Goal: Navigation & Orientation: Find specific page/section

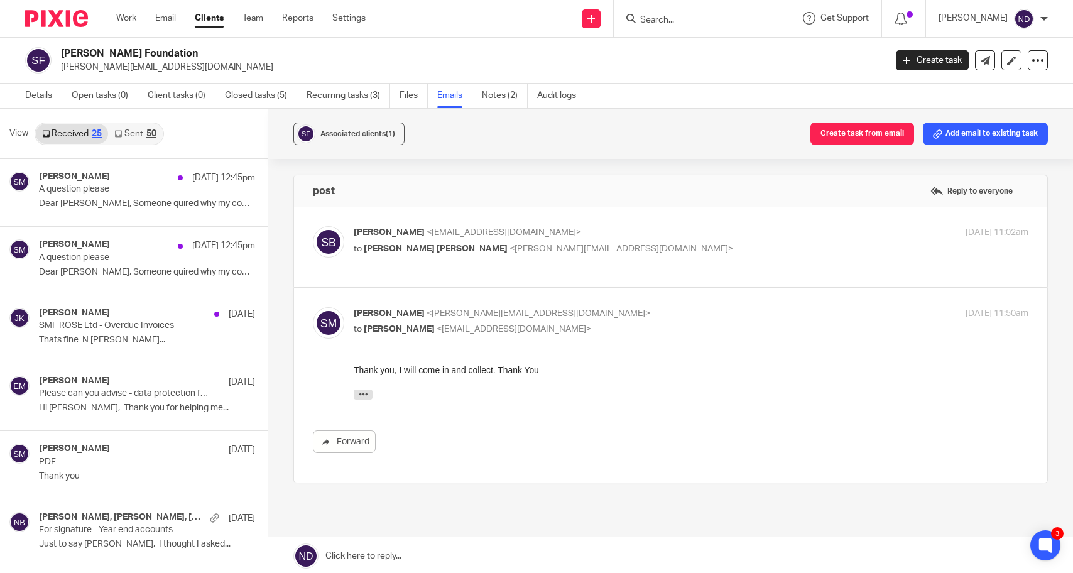
scroll to position [2, 0]
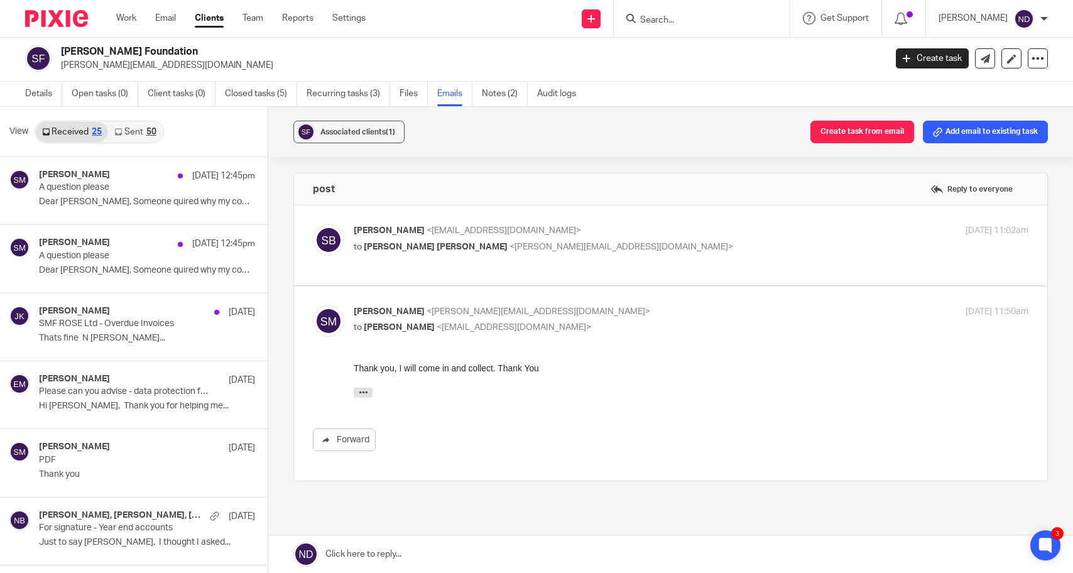
click at [661, 18] on input "Search" at bounding box center [695, 20] width 113 height 11
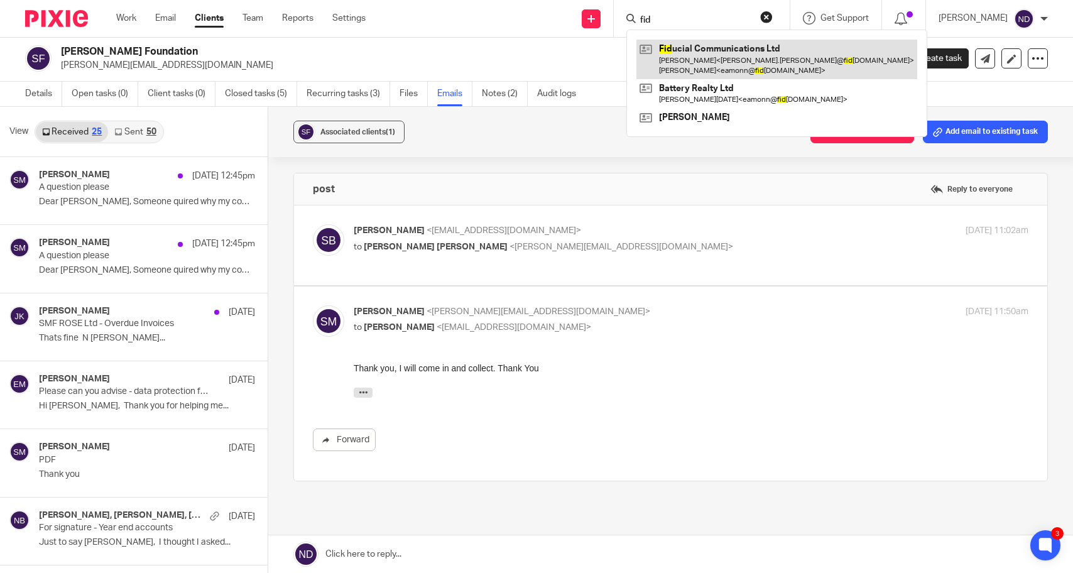
type input "fid"
click at [721, 57] on link at bounding box center [777, 59] width 281 height 39
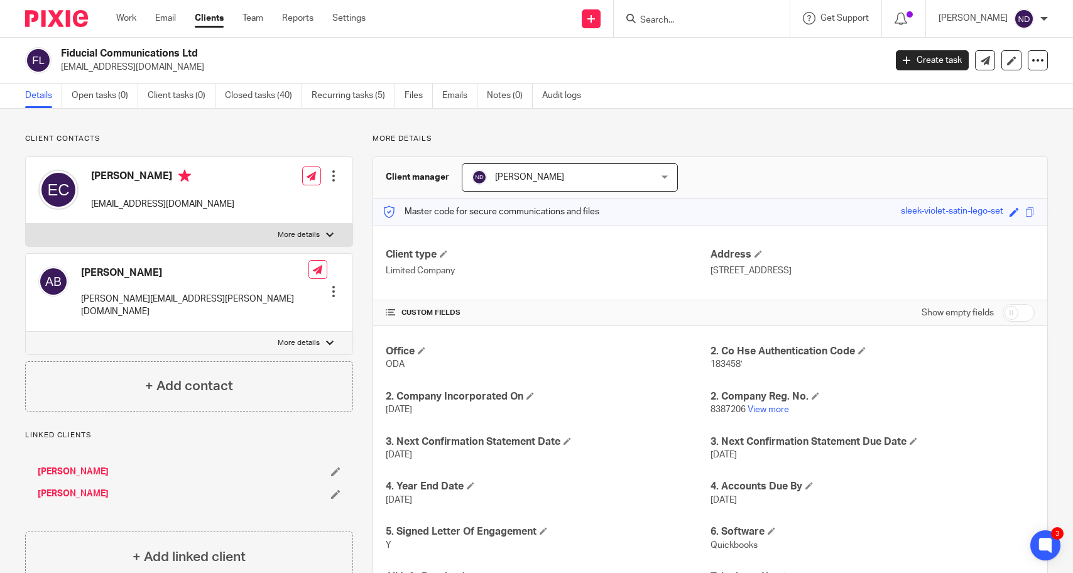
drag, startPoint x: 659, startPoint y: 13, endPoint x: 674, endPoint y: 18, distance: 15.1
click at [661, 13] on form at bounding box center [706, 19] width 134 height 16
click at [674, 18] on input "Search" at bounding box center [695, 20] width 113 height 11
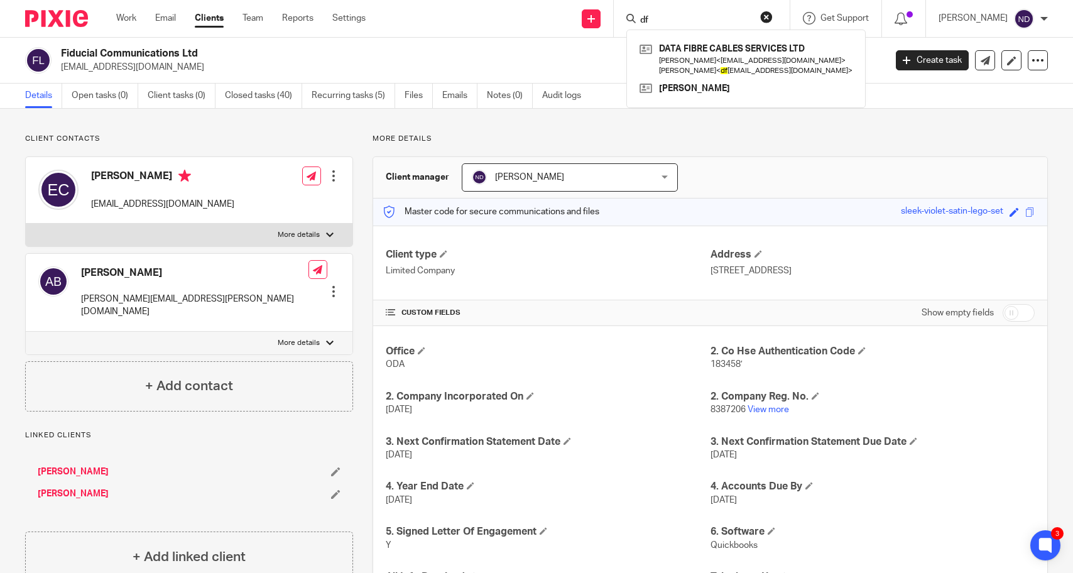
type input "d"
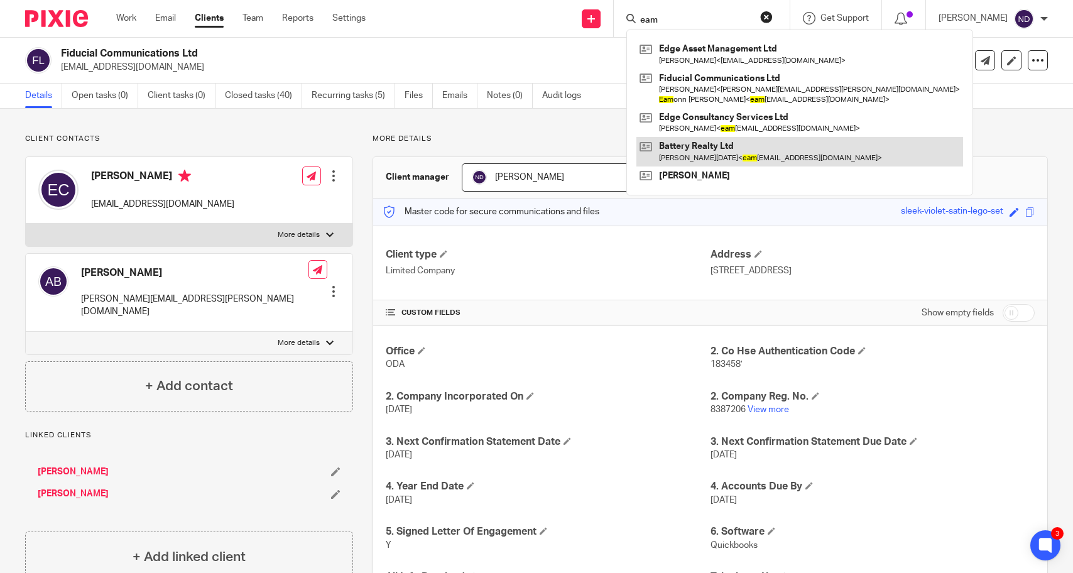
type input "eam"
click at [706, 148] on link at bounding box center [800, 151] width 327 height 29
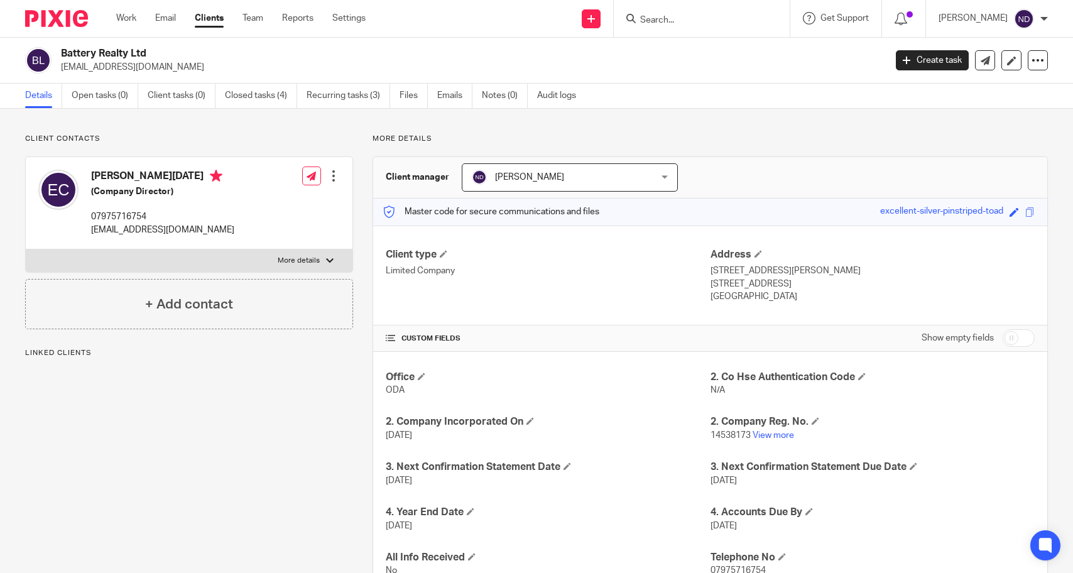
click at [83, 353] on p "Linked clients" at bounding box center [189, 353] width 328 height 10
click at [207, 299] on h4 "+ Add contact" at bounding box center [189, 304] width 88 height 19
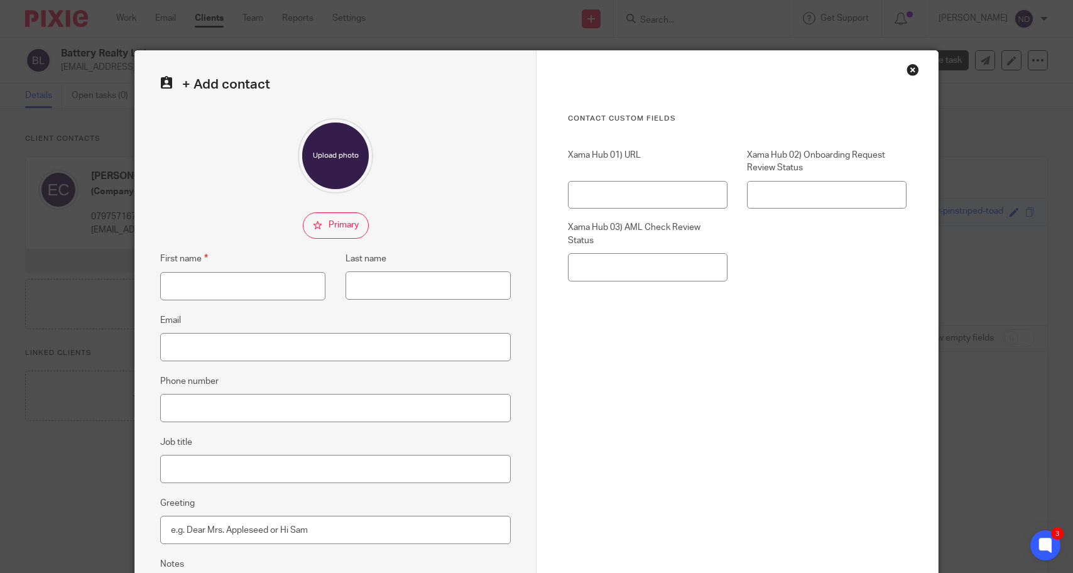
click at [913, 70] on div "Close this dialog window" at bounding box center [913, 69] width 13 height 13
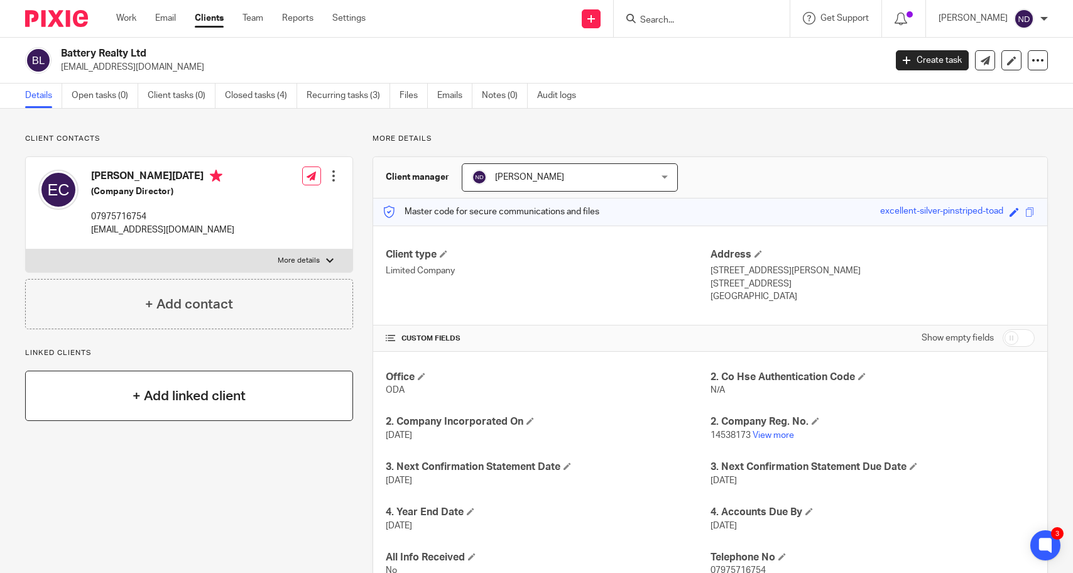
click at [165, 393] on h4 "+ Add linked client" at bounding box center [189, 396] width 113 height 19
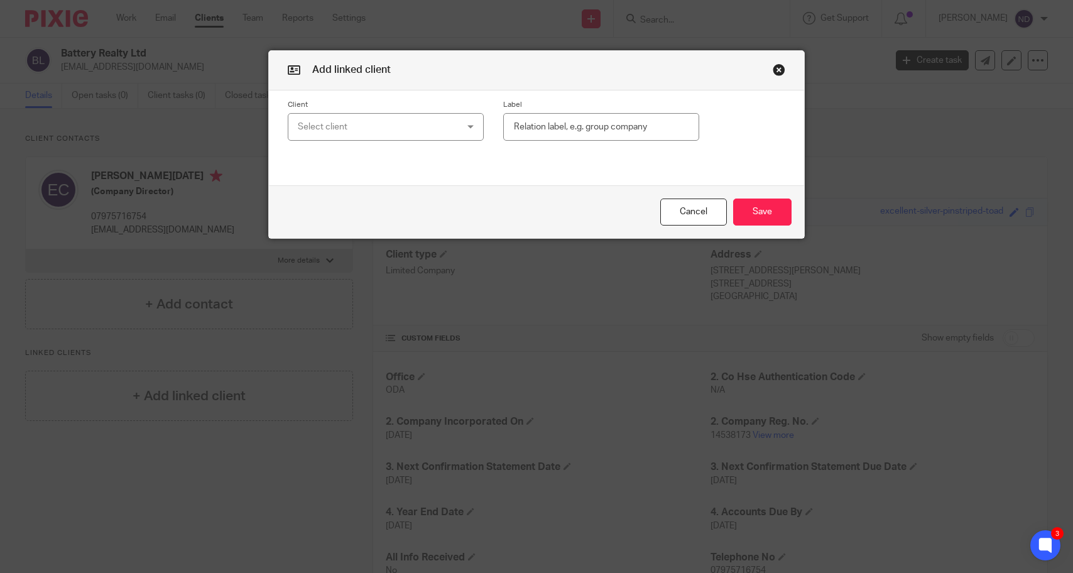
click at [353, 129] on div "Select client" at bounding box center [372, 127] width 148 height 26
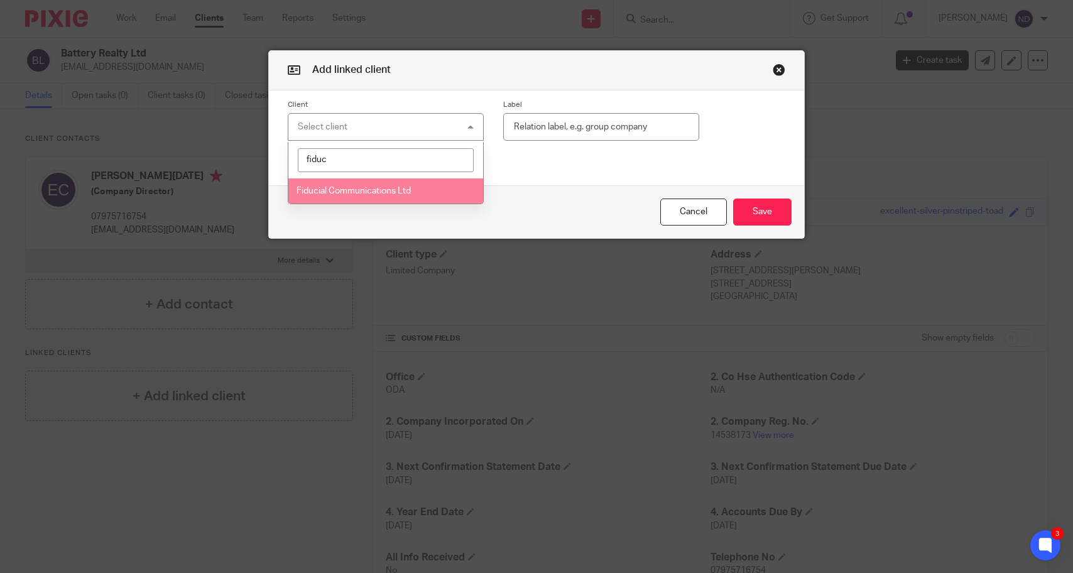
type input "fiduc"
click at [351, 193] on span "Fiducial Communications Ltd" at bounding box center [354, 191] width 114 height 9
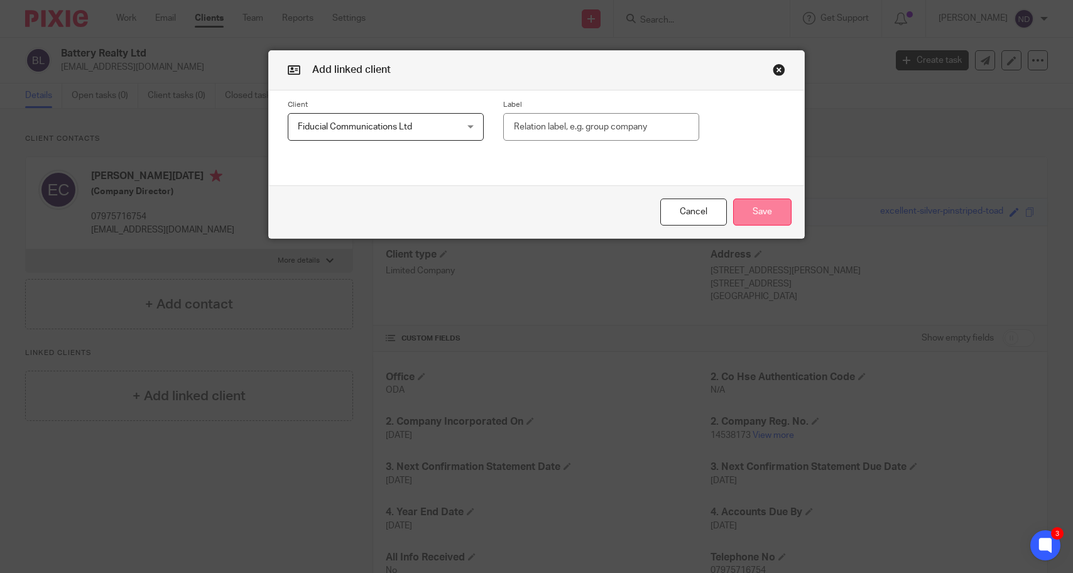
click at [768, 211] on button "Save" at bounding box center [762, 212] width 58 height 27
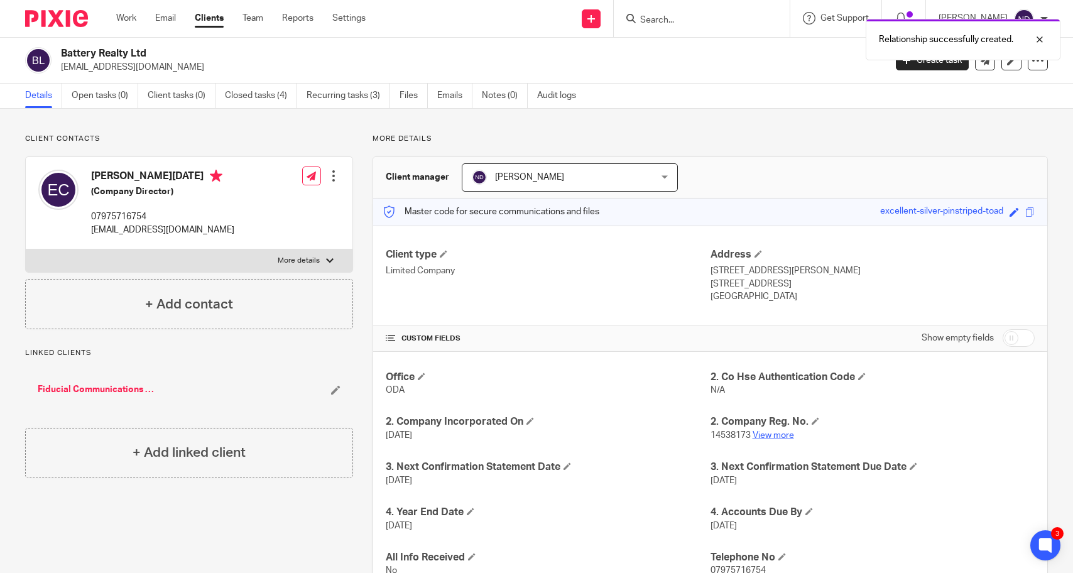
click at [772, 436] on link "View more" at bounding box center [773, 435] width 41 height 9
click at [666, 18] on input "Search" at bounding box center [695, 20] width 113 height 11
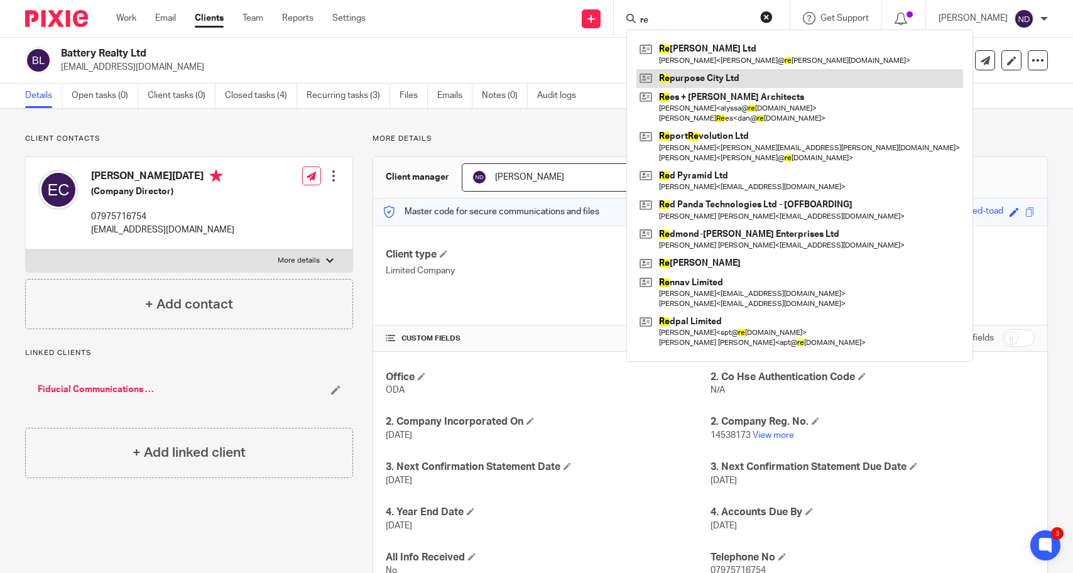
type input "re"
click at [705, 80] on link at bounding box center [800, 78] width 327 height 19
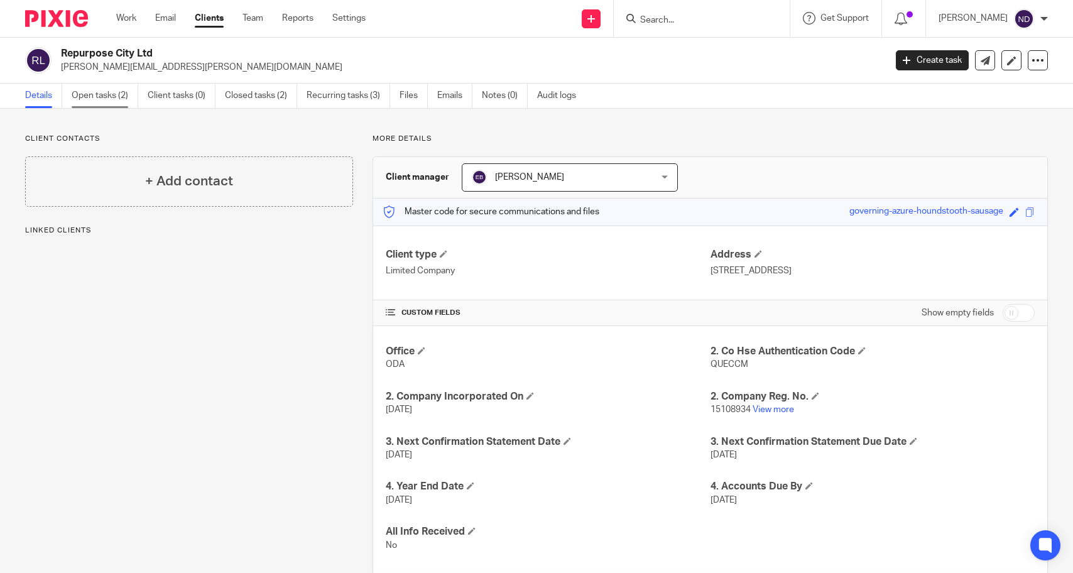
click at [91, 92] on link "Open tasks (2)" at bounding box center [105, 96] width 67 height 25
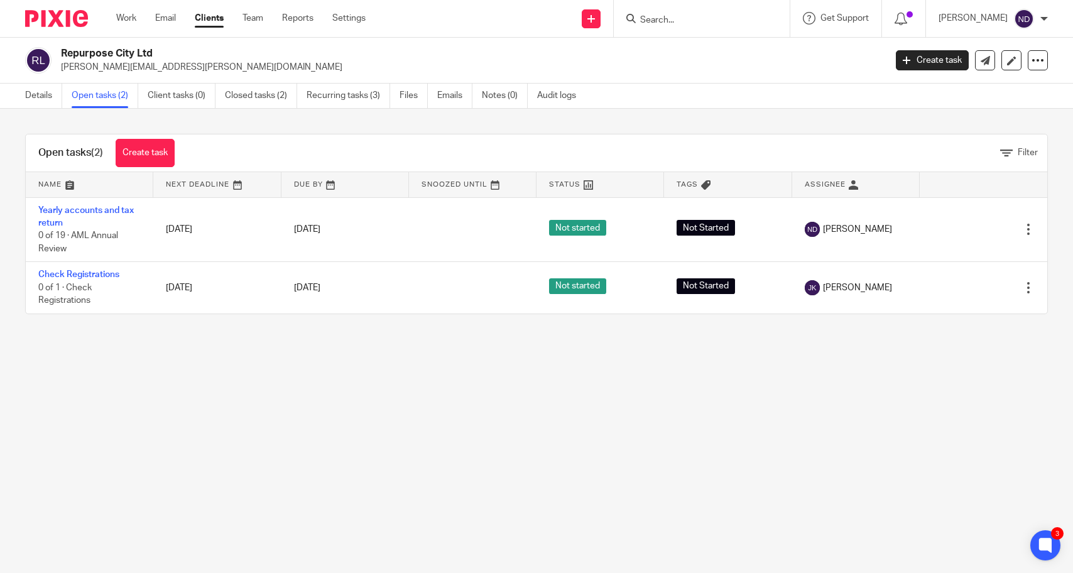
click at [672, 16] on input "Search" at bounding box center [695, 20] width 113 height 11
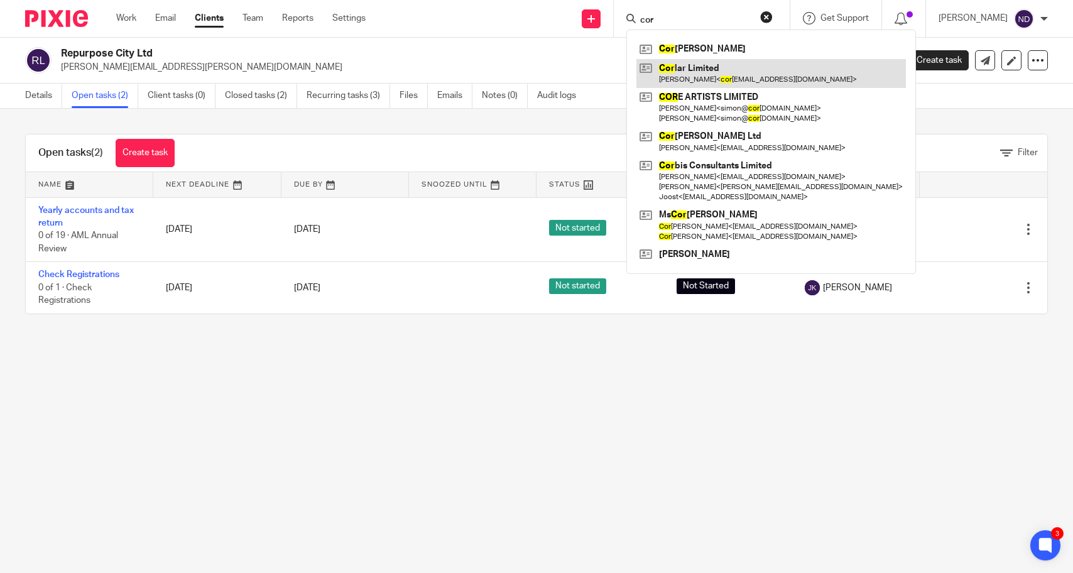
type input "cor"
click at [771, 69] on link at bounding box center [772, 73] width 270 height 29
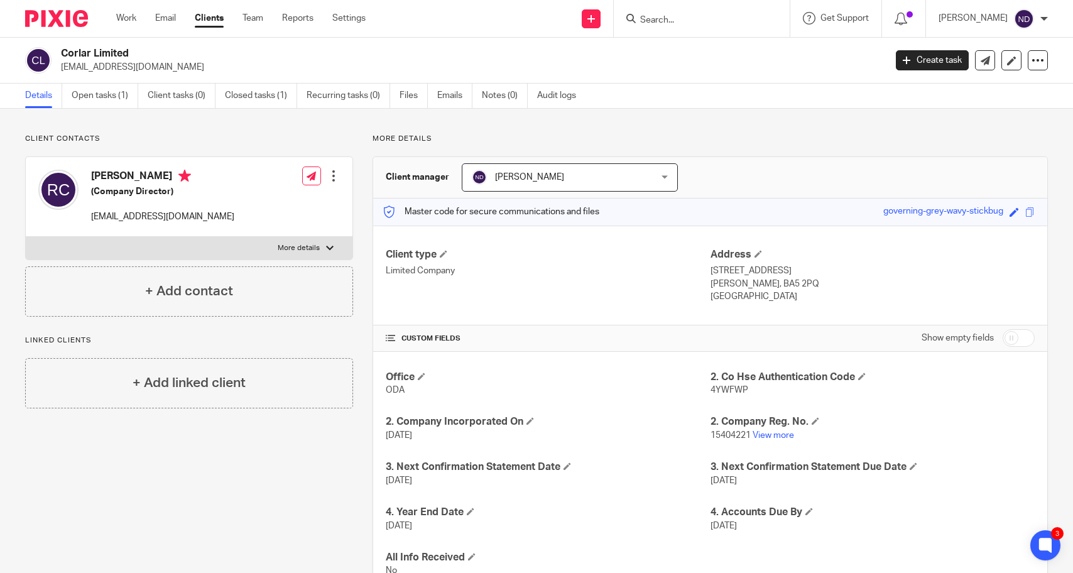
click at [671, 20] on input "Search" at bounding box center [695, 20] width 113 height 11
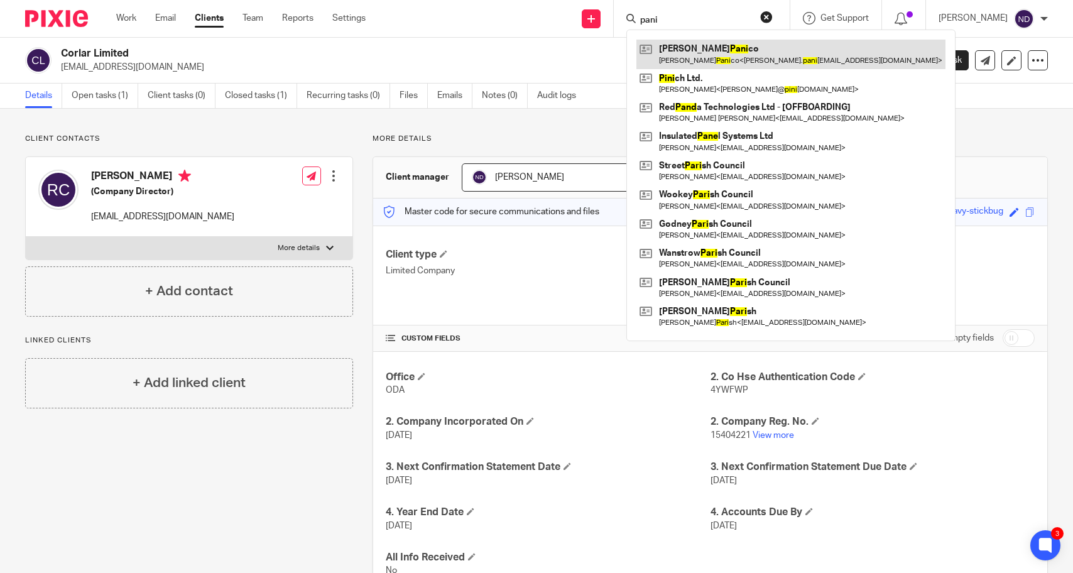
type input "pani"
click at [733, 50] on link at bounding box center [791, 54] width 309 height 29
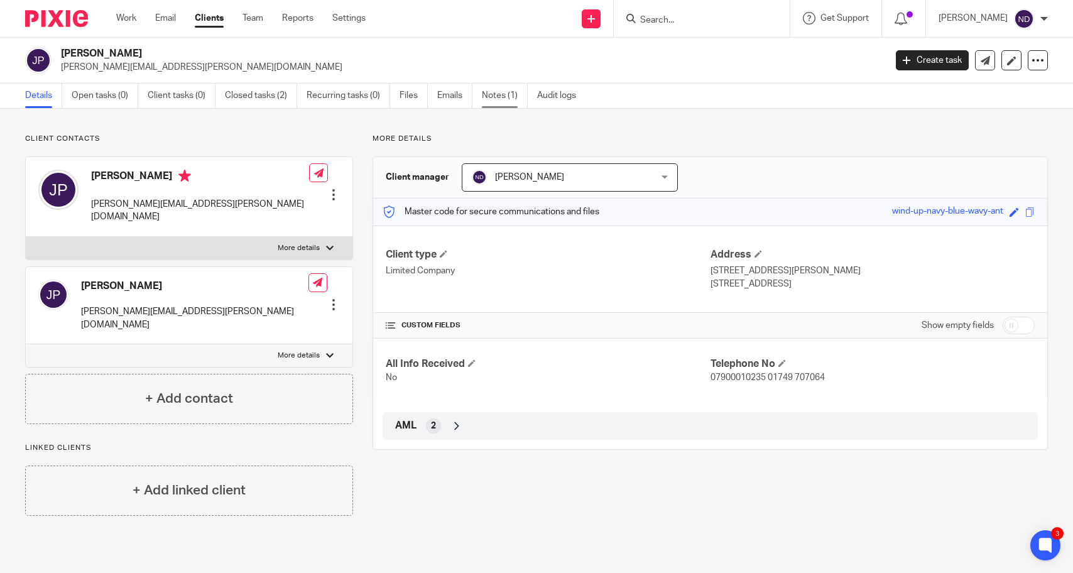
click at [498, 99] on link "Notes (1)" at bounding box center [505, 96] width 46 height 25
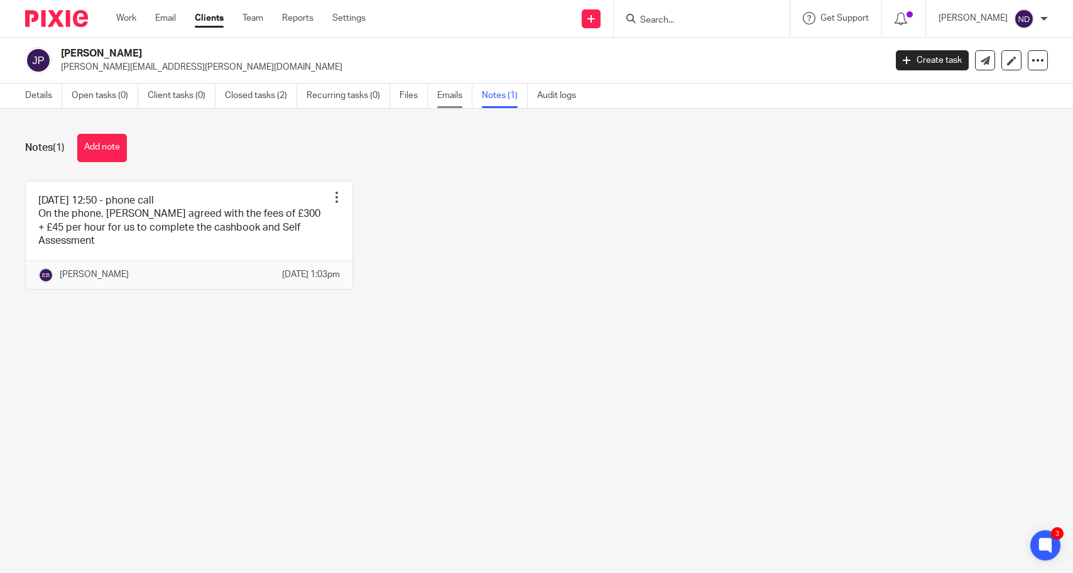
click at [450, 97] on link "Emails" at bounding box center [454, 96] width 35 height 25
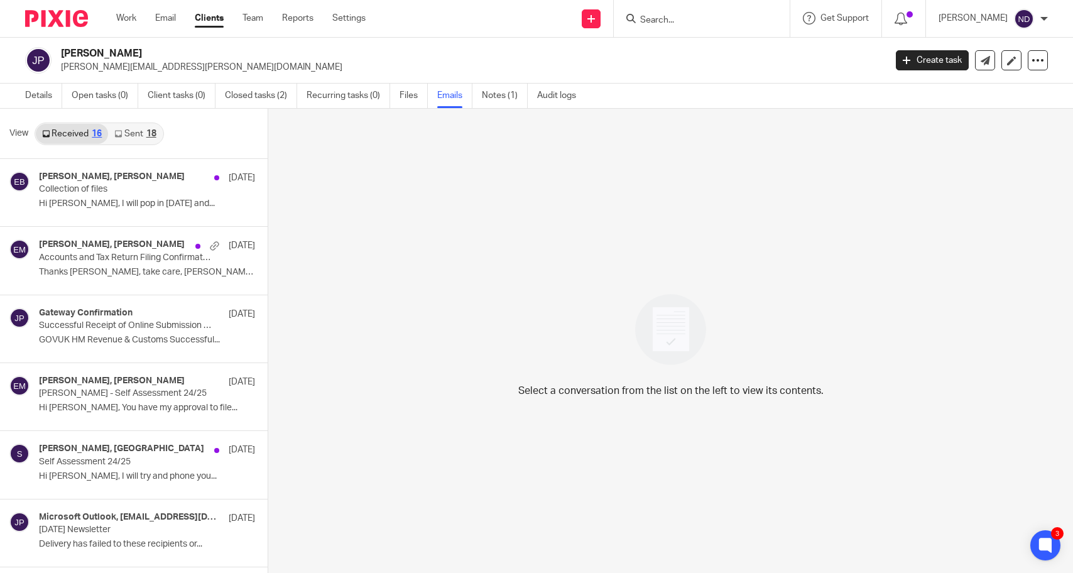
click at [129, 133] on link "Sent 18" at bounding box center [135, 134] width 54 height 20
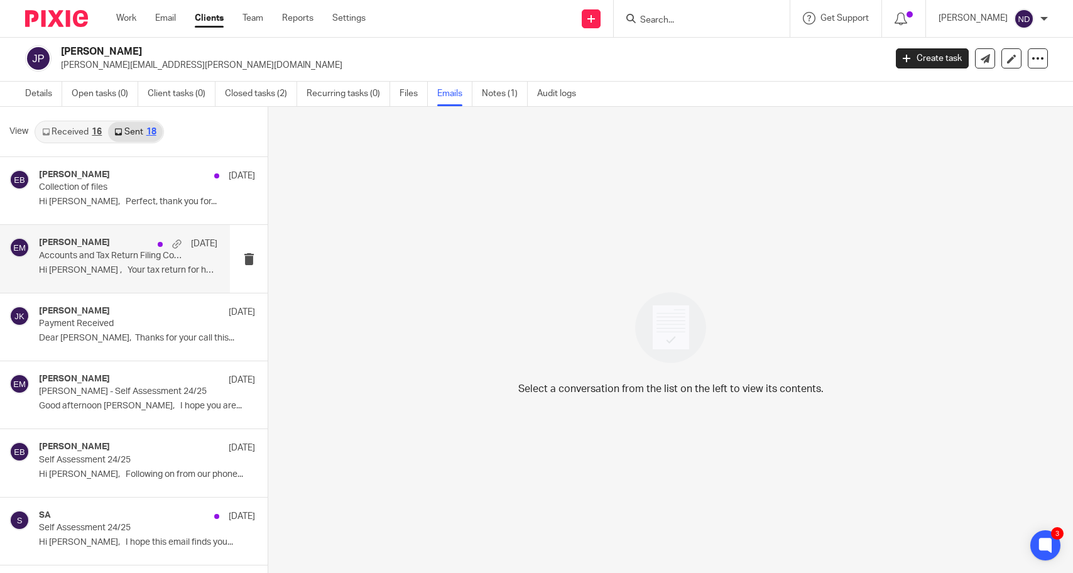
click at [85, 257] on p "Accounts and Tax Return Filing Confirmation" at bounding box center [110, 256] width 143 height 11
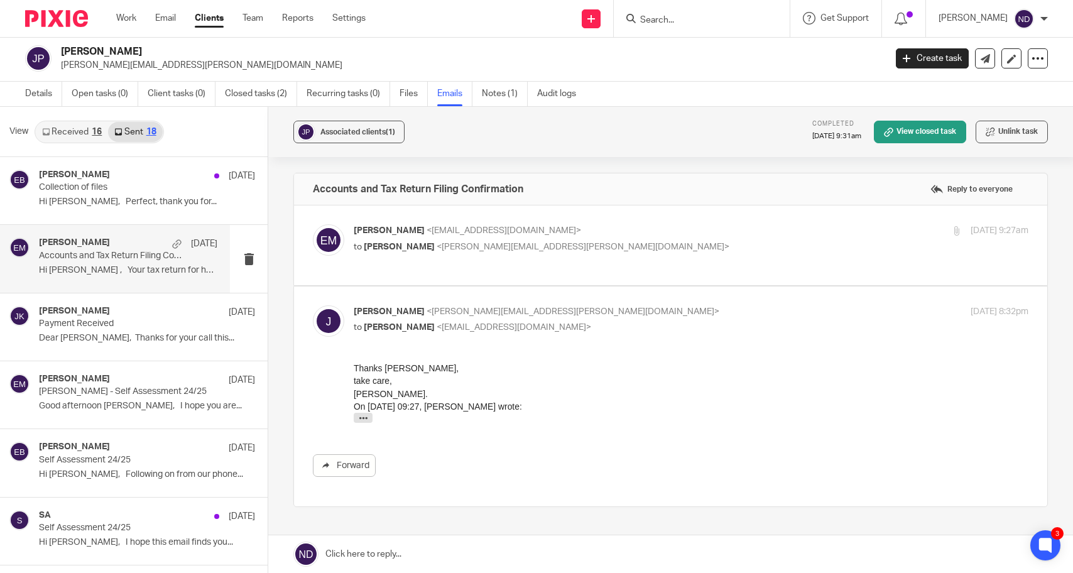
scroll to position [0, 0]
click at [397, 229] on span "[PERSON_NAME]" at bounding box center [389, 230] width 71 height 9
checkbox input "true"
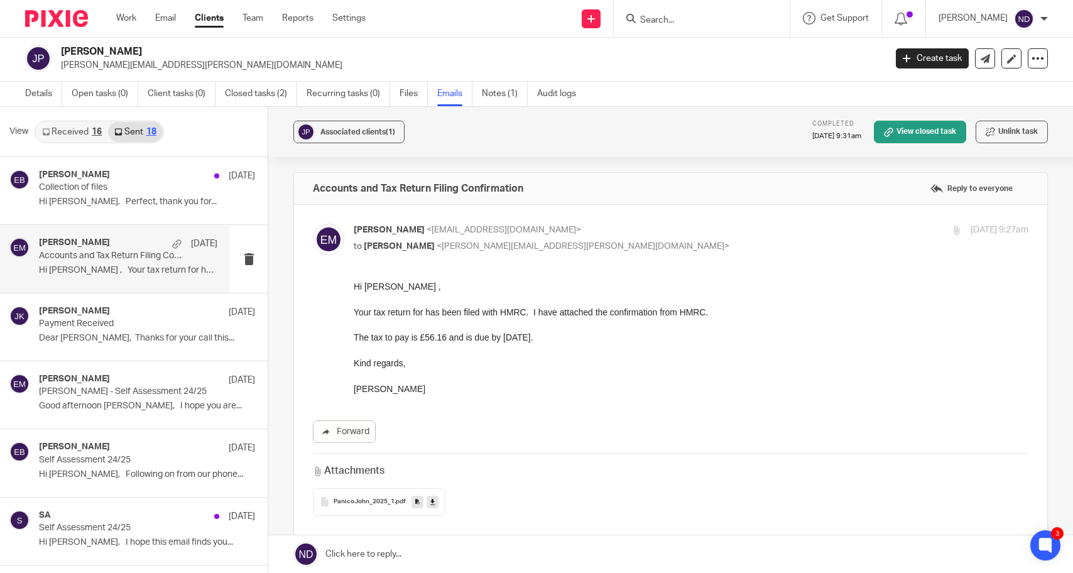
click at [680, 11] on form at bounding box center [706, 19] width 134 height 16
click at [677, 17] on input "Search" at bounding box center [695, 20] width 113 height 11
type input "ath"
click at [238, 45] on div "John Panico john.panico@aol.com Create task Update from Companies House Export …" at bounding box center [536, 59] width 1073 height 46
click at [1039, 58] on icon at bounding box center [1038, 58] width 13 height 13
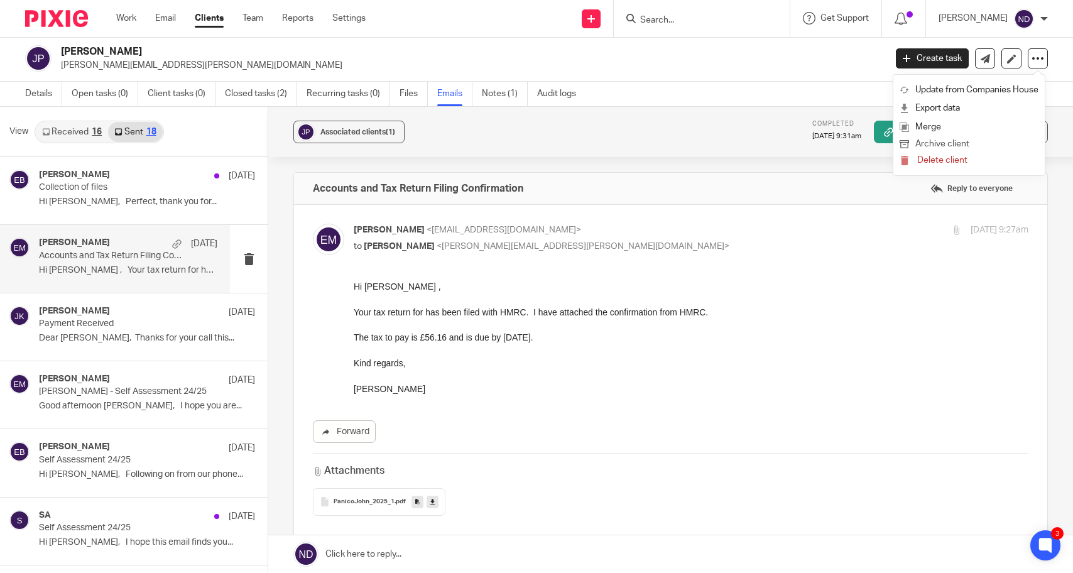
click at [936, 145] on button "Archive client" at bounding box center [969, 144] width 139 height 16
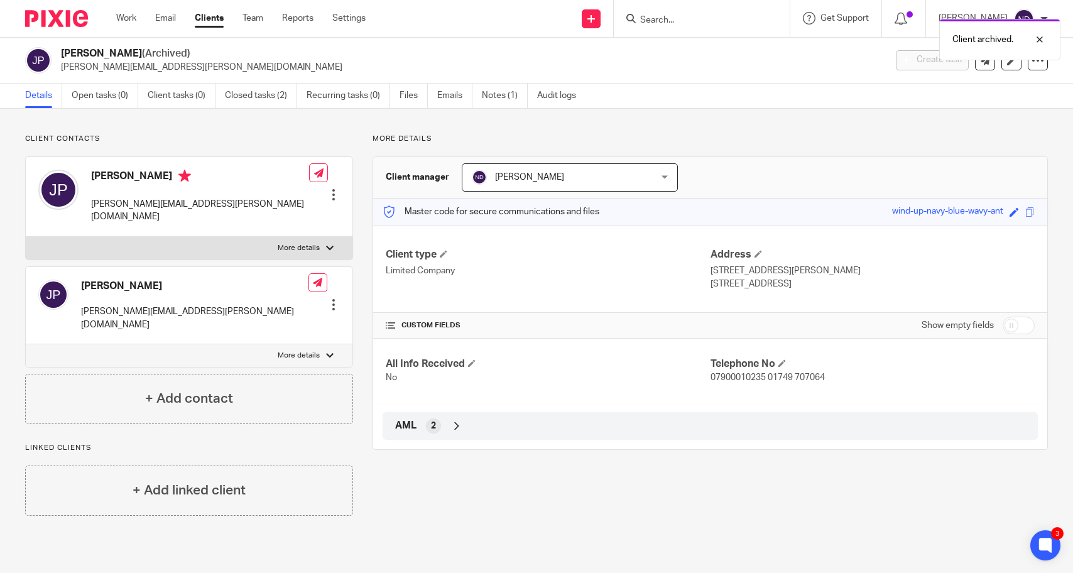
drag, startPoint x: 754, startPoint y: 106, endPoint x: 836, endPoint y: 93, distance: 82.8
click at [779, 102] on div "Details Open tasks (0) Client tasks (0) Closed tasks (2) Recurring tasks (0) Fi…" at bounding box center [536, 96] width 1073 height 25
click at [1037, 65] on icon at bounding box center [1038, 60] width 13 height 13
click at [933, 145] on button "Unarchive client" at bounding box center [969, 146] width 139 height 16
click at [209, 21] on link "Clients" at bounding box center [209, 18] width 29 height 13
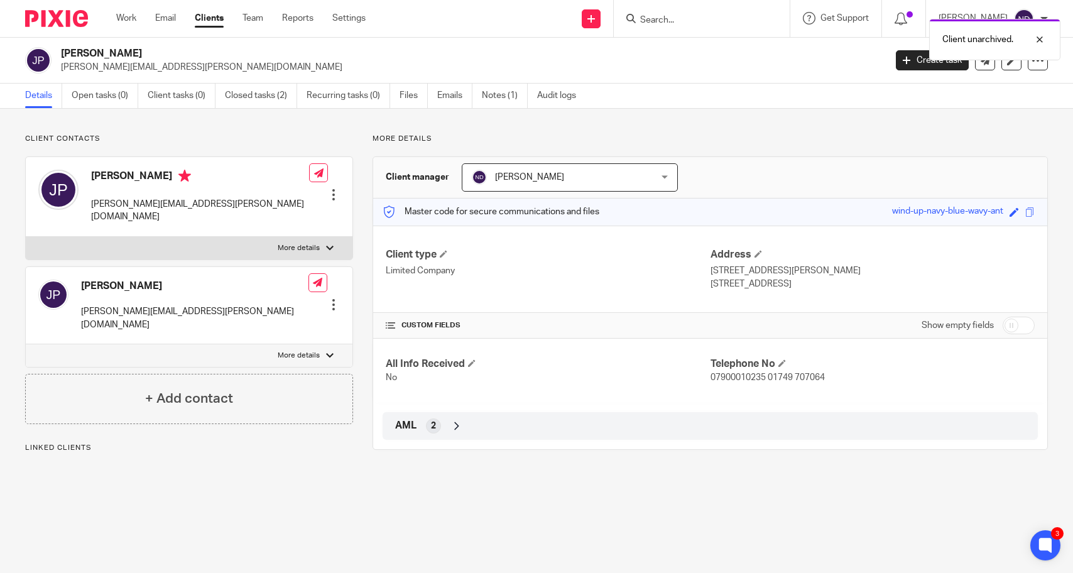
click at [209, 21] on link "Clients" at bounding box center [209, 18] width 29 height 13
click at [1041, 41] on div at bounding box center [1031, 39] width 34 height 15
click at [678, 19] on input "Search" at bounding box center [695, 20] width 113 height 11
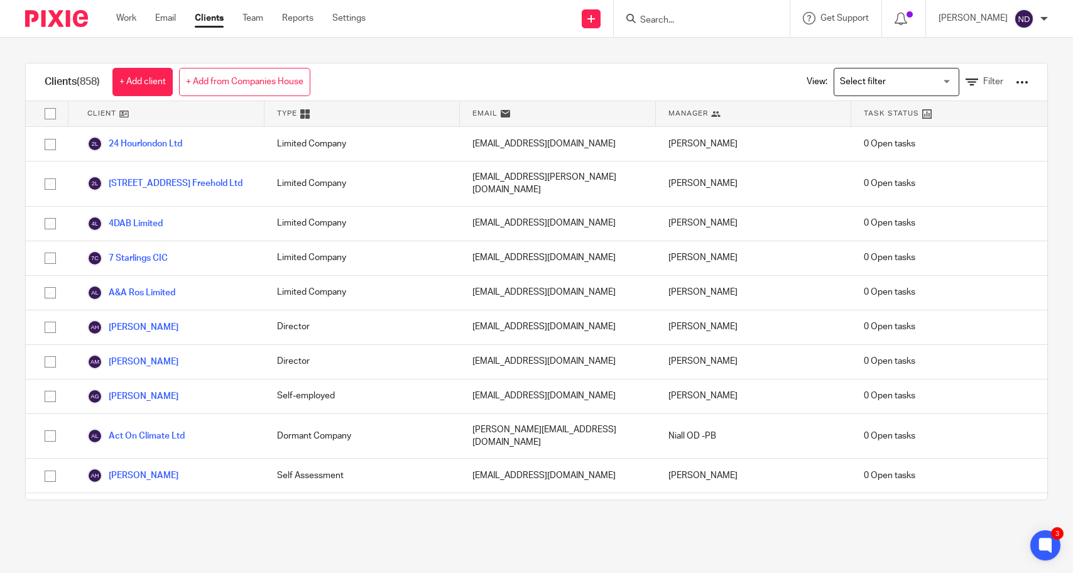
click at [1023, 79] on div at bounding box center [1022, 82] width 13 height 13
click at [671, 18] on input "Search" at bounding box center [695, 20] width 113 height 11
click button "submit" at bounding box center [0, 0] width 0 height 0
click at [683, 23] on input "at" at bounding box center [695, 20] width 113 height 11
type input "a"
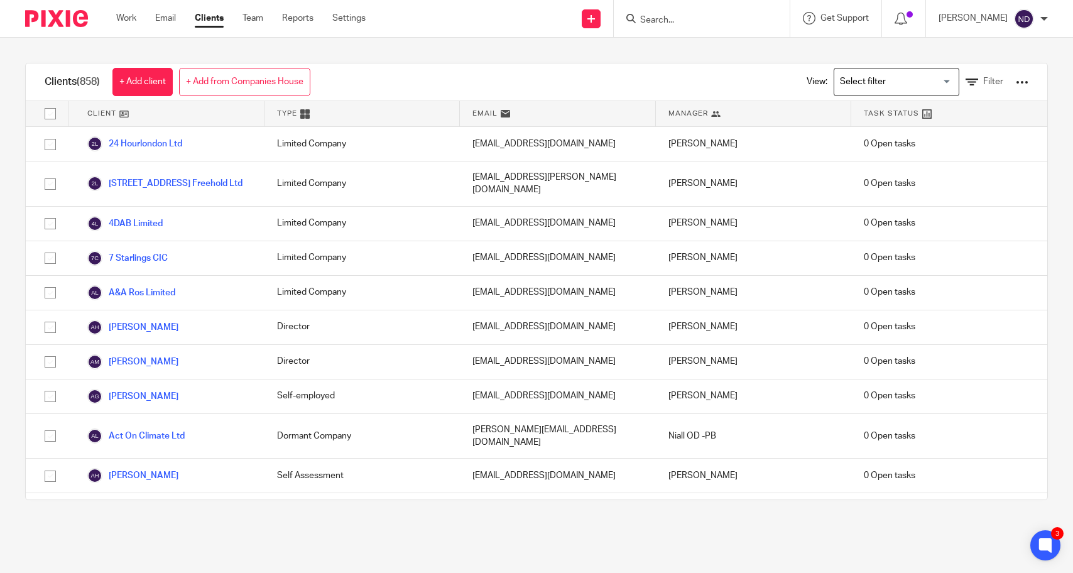
click at [668, 16] on input "Search" at bounding box center [695, 20] width 113 height 11
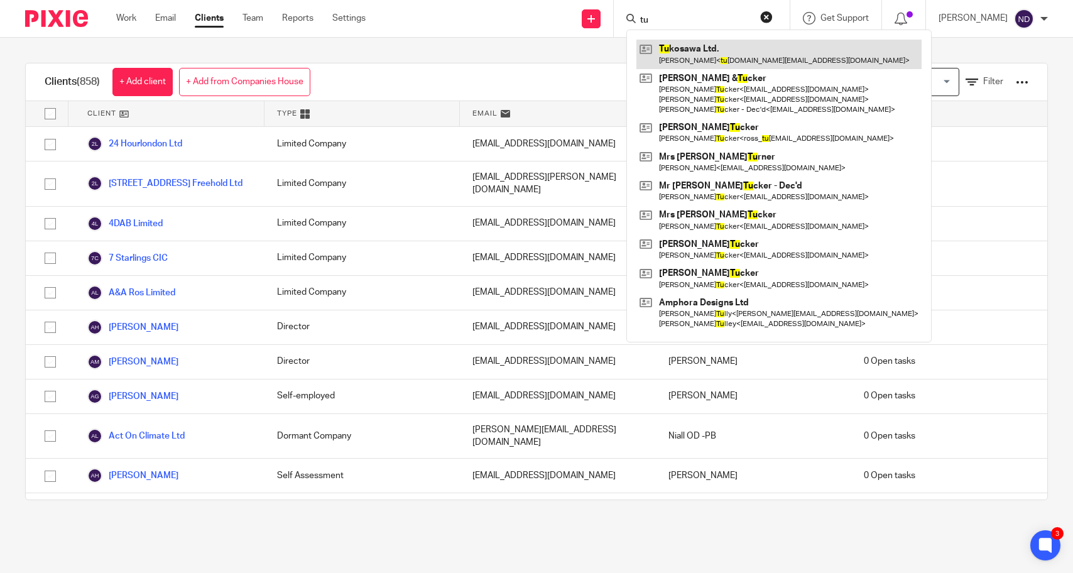
type input "tu"
click at [696, 53] on link at bounding box center [779, 54] width 285 height 29
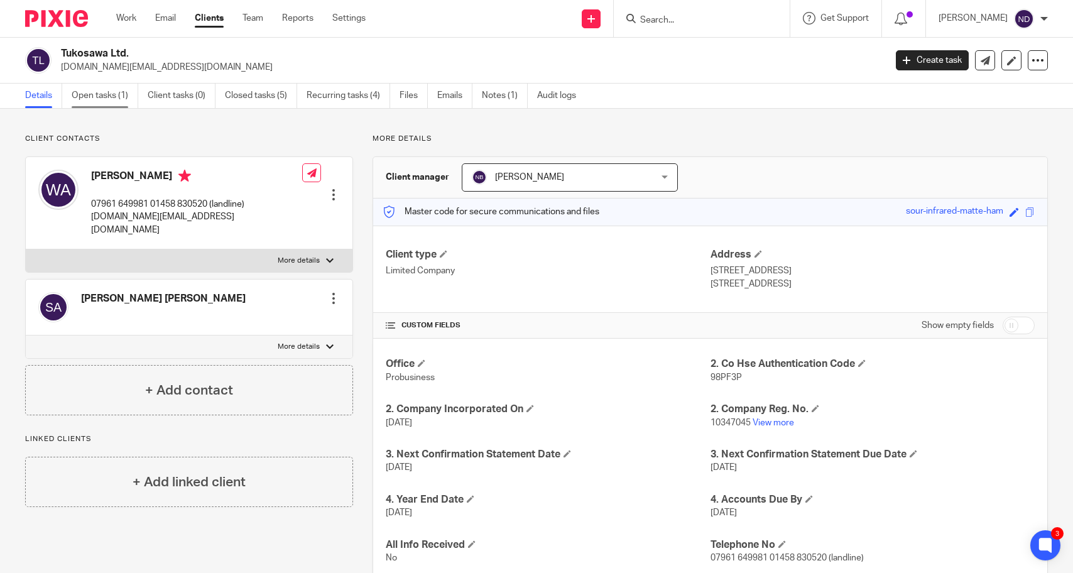
click at [101, 99] on link "Open tasks (1)" at bounding box center [105, 96] width 67 height 25
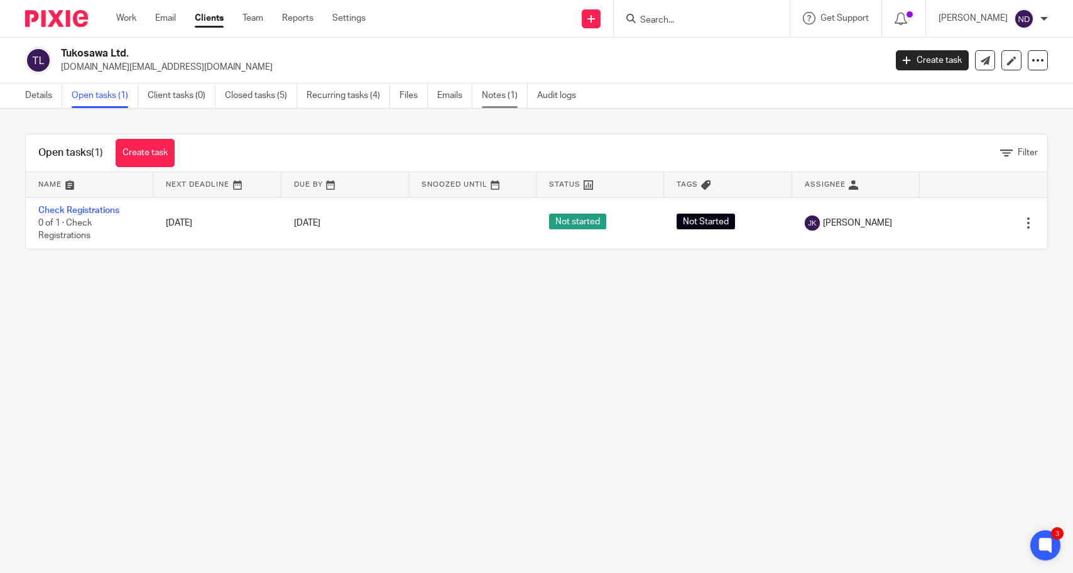
click at [504, 97] on link "Notes (1)" at bounding box center [505, 96] width 46 height 25
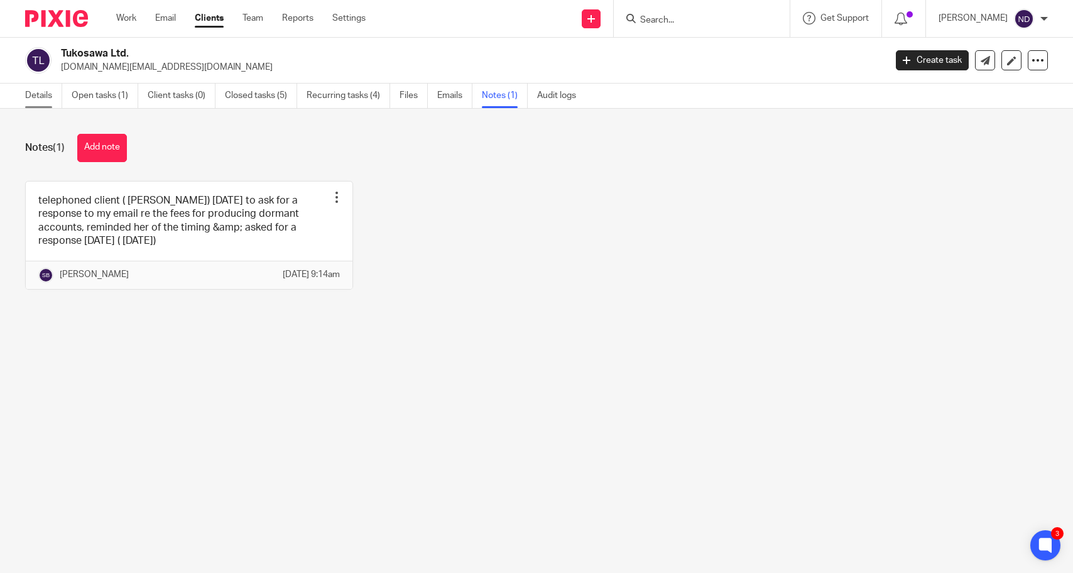
click at [35, 96] on link "Details" at bounding box center [43, 96] width 37 height 25
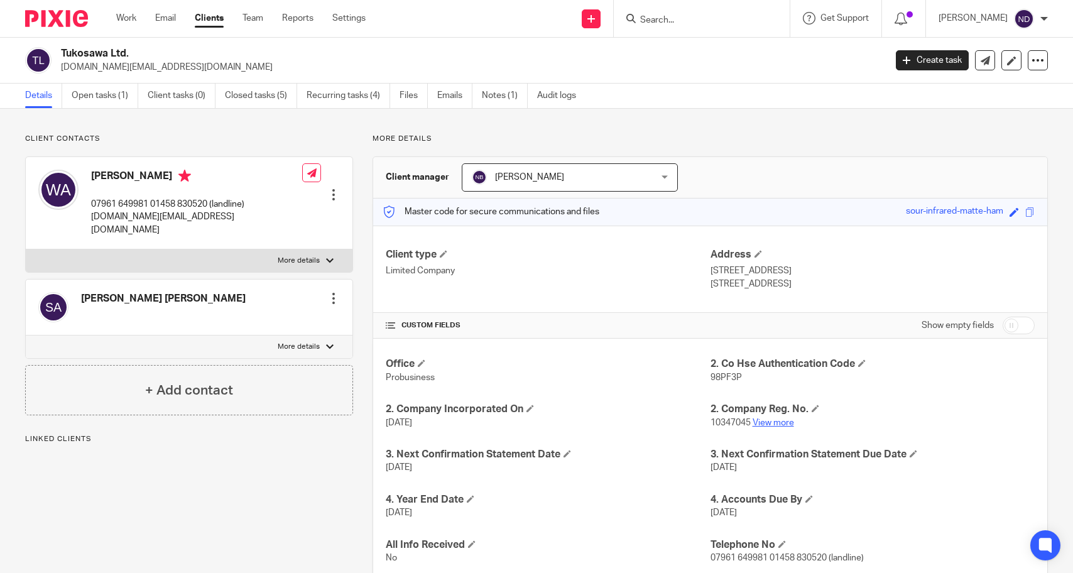
click at [777, 420] on link "View more" at bounding box center [773, 423] width 41 height 9
click at [664, 18] on input "Search" at bounding box center [695, 20] width 113 height 11
click at [674, 16] on input "Search" at bounding box center [695, 20] width 113 height 11
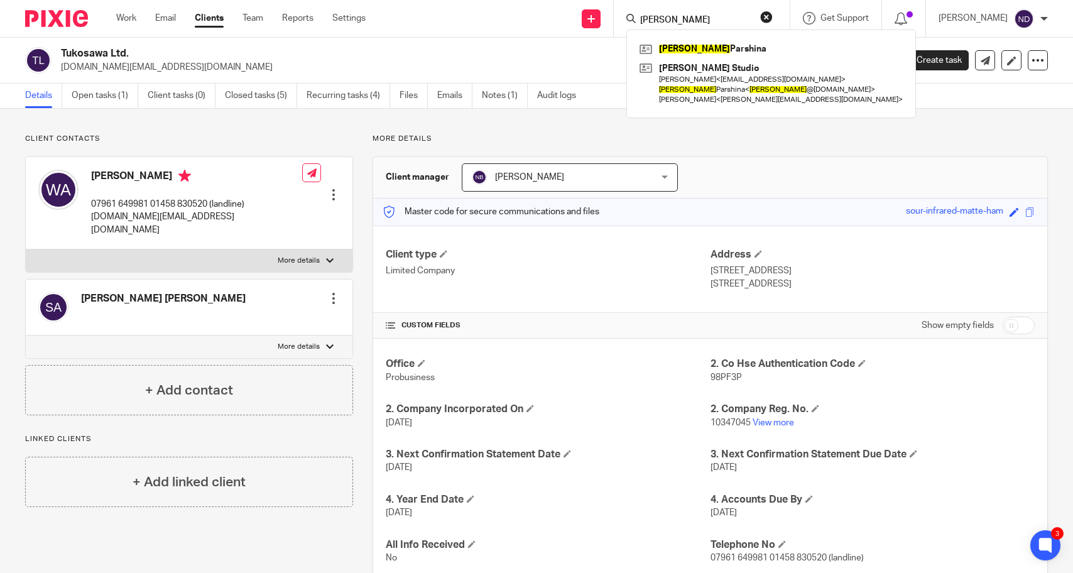
type input "polina"
click button "submit" at bounding box center [0, 0] width 0 height 0
click at [695, 45] on link at bounding box center [772, 49] width 270 height 19
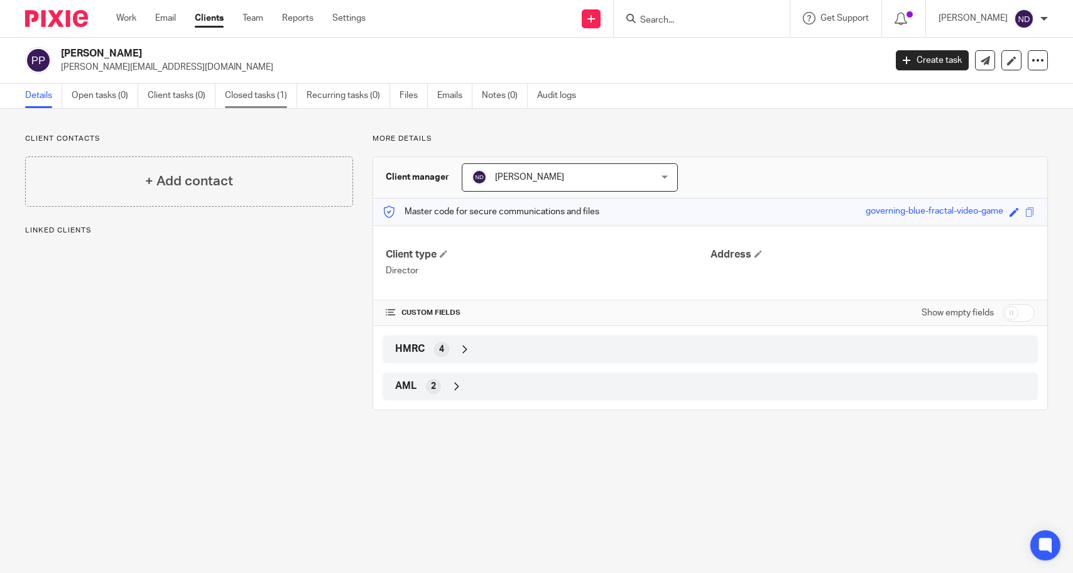
click at [263, 94] on link "Closed tasks (1)" at bounding box center [261, 96] width 72 height 25
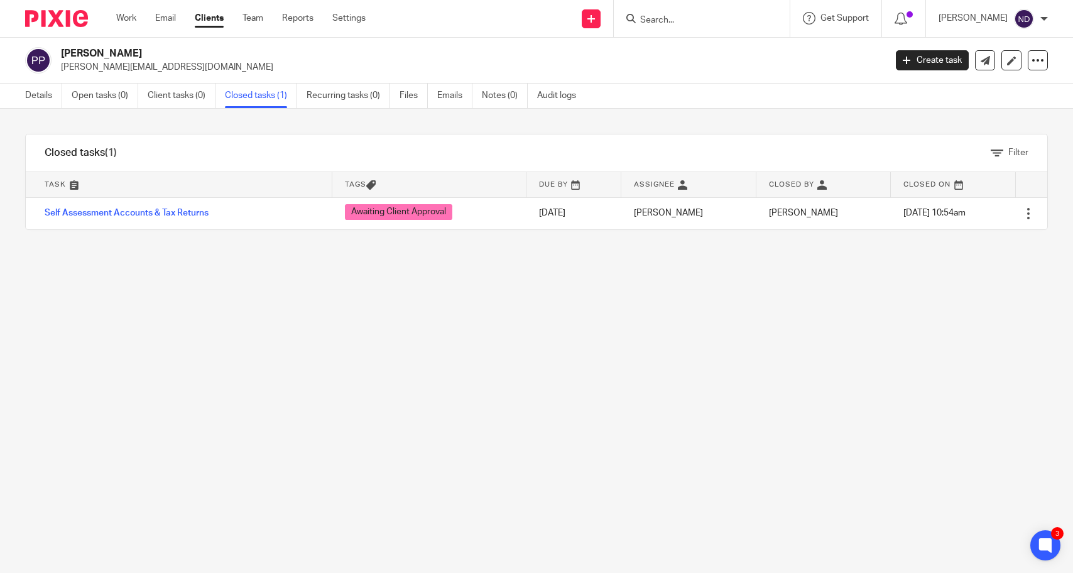
click at [664, 17] on input "Search" at bounding box center [695, 20] width 113 height 11
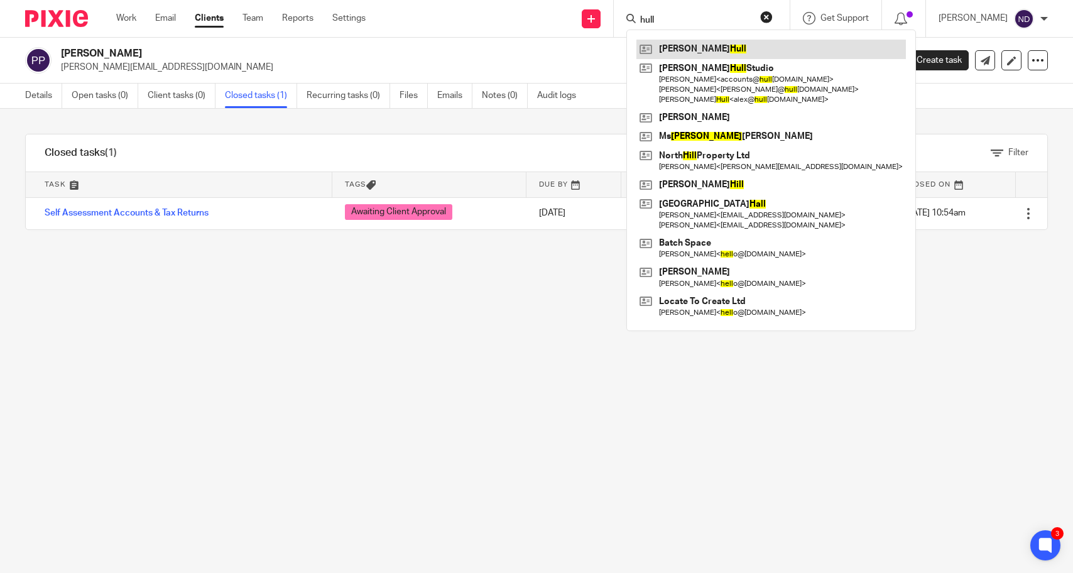
type input "hull"
click at [692, 47] on link at bounding box center [772, 49] width 270 height 19
